Goal: Task Accomplishment & Management: Use online tool/utility

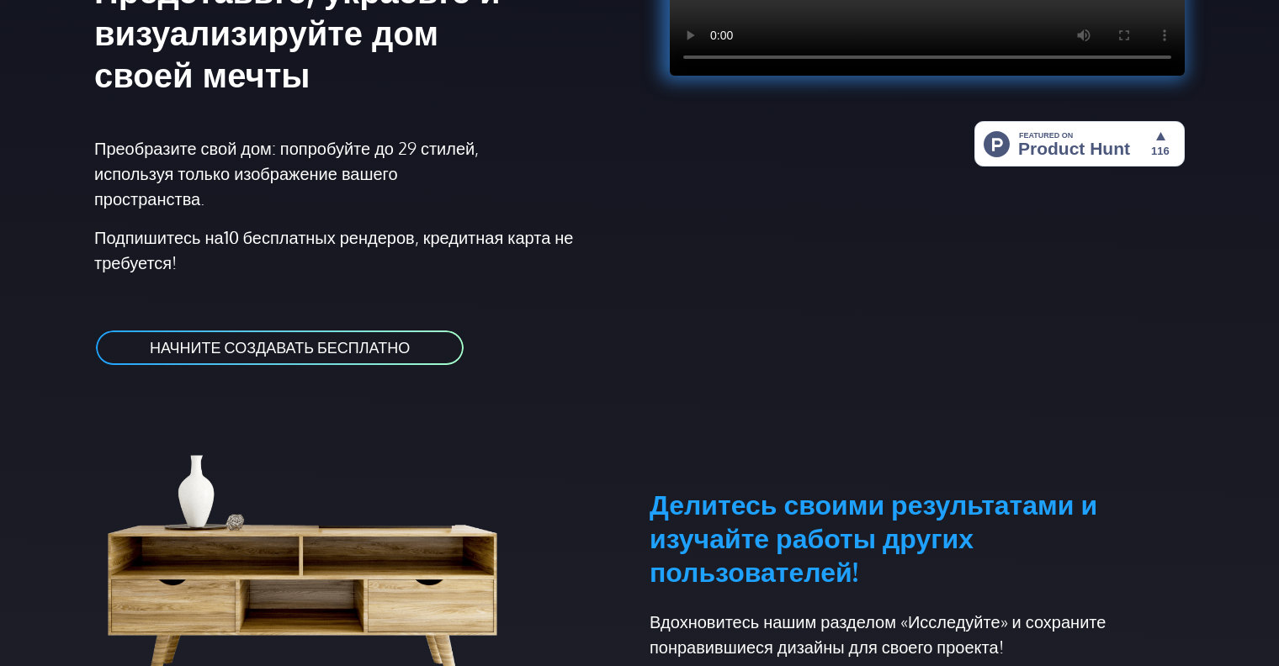
scroll to position [392, 0]
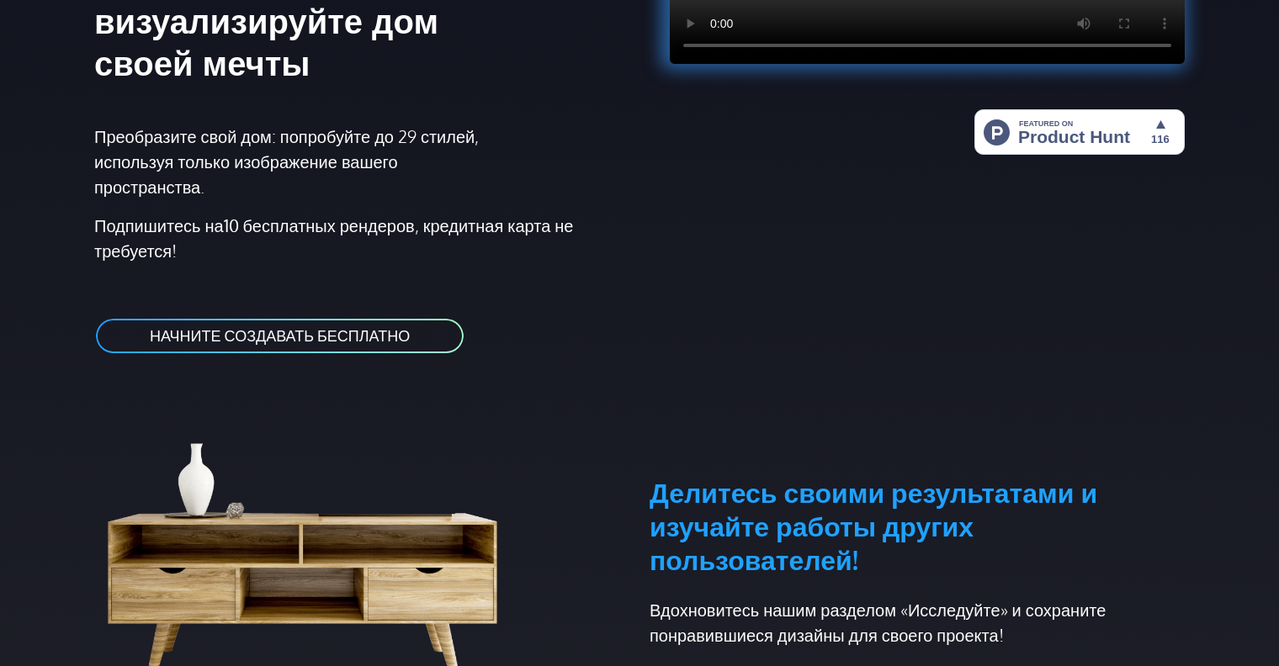
click at [370, 321] on link "НАЧНИТЕ СОЗДАВАТЬ БЕСПЛАТНО" at bounding box center [279, 336] width 371 height 38
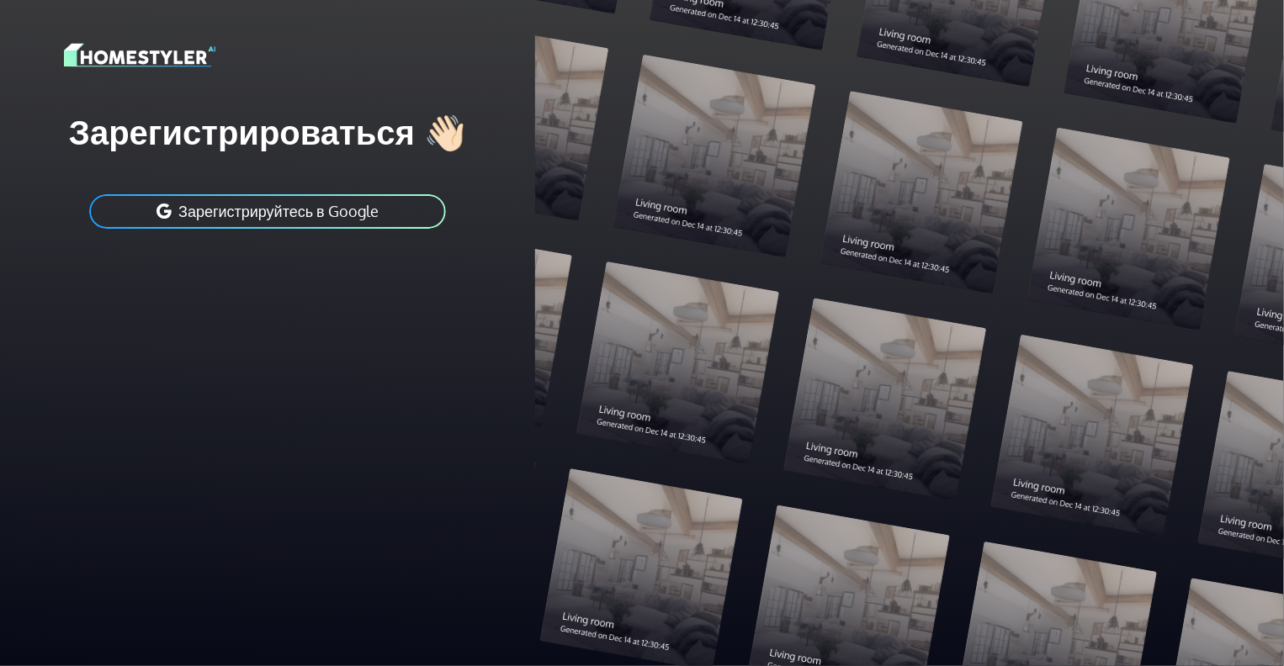
click at [394, 205] on button "Зарегистрируйтесь в Google" at bounding box center [267, 212] width 360 height 38
